Goal: Task Accomplishment & Management: Manage account settings

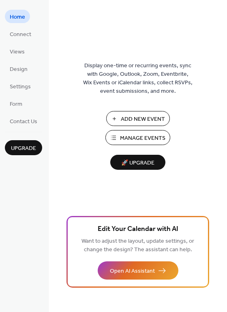
click at [137, 115] on span "Add New Event" at bounding box center [143, 119] width 44 height 8
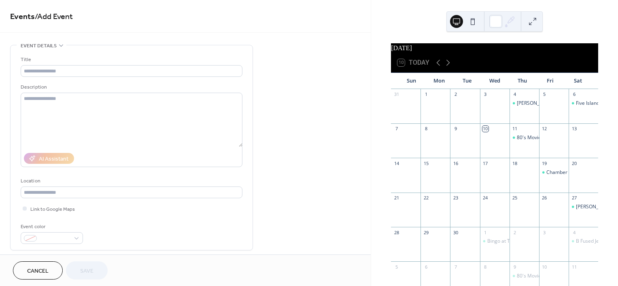
click at [33, 263] on button "Cancel" at bounding box center [38, 270] width 50 height 18
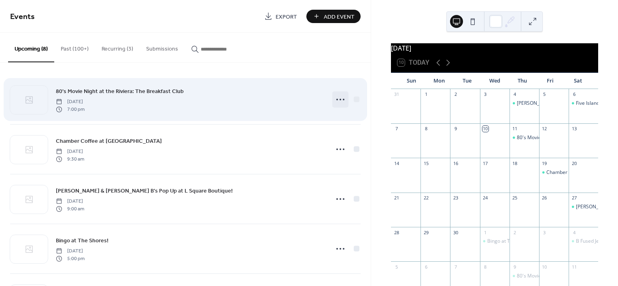
click at [336, 99] on icon at bounding box center [340, 99] width 13 height 13
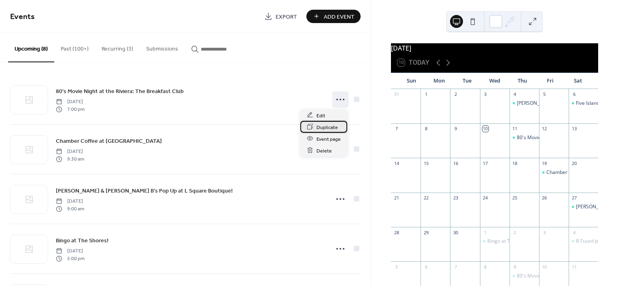
click at [326, 124] on span "Duplicate" at bounding box center [326, 127] width 21 height 8
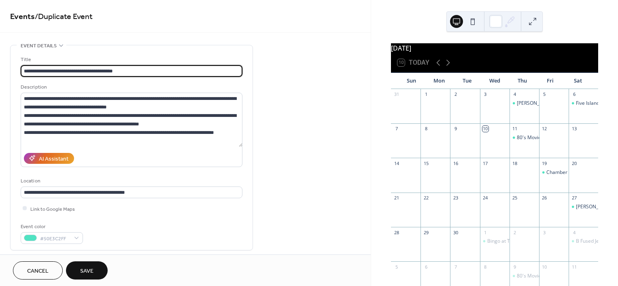
type input "**********"
click at [85, 263] on button "Save" at bounding box center [87, 270] width 42 height 18
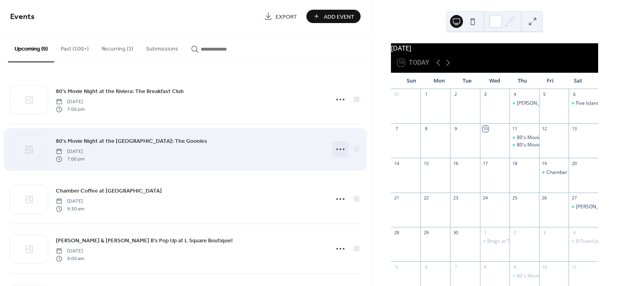
click at [337, 147] on icon at bounding box center [340, 149] width 13 height 13
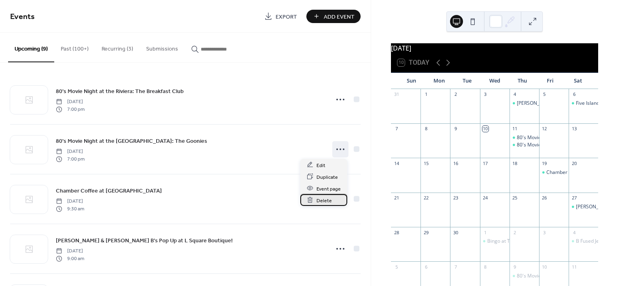
click at [326, 200] on span "Delete" at bounding box center [323, 200] width 15 height 8
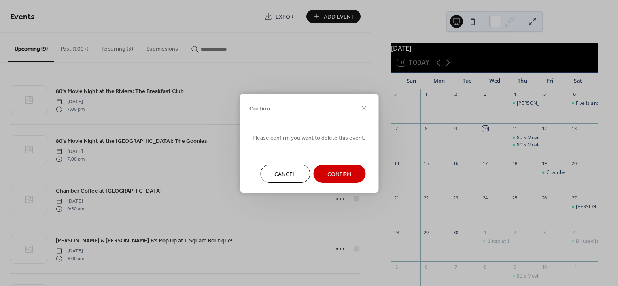
click at [343, 174] on span "Confirm" at bounding box center [339, 174] width 24 height 8
